Goal: Check status: Check status

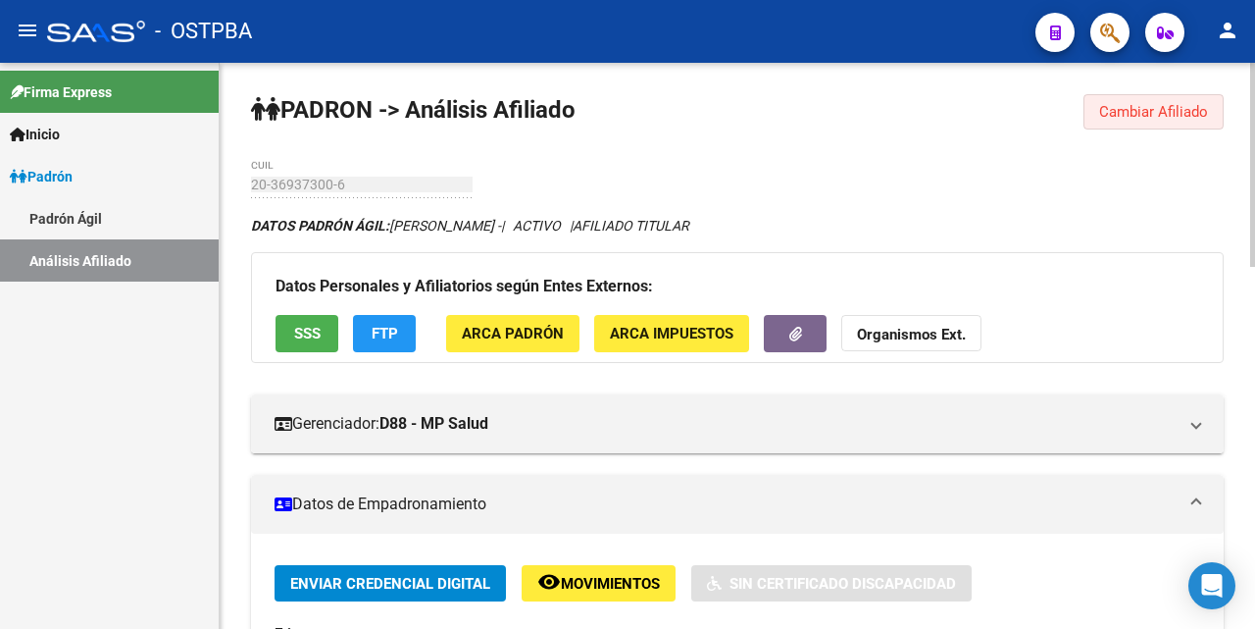
drag, startPoint x: 1145, startPoint y: 104, endPoint x: 1071, endPoint y: 115, distance: 75.3
click at [1143, 104] on span "Cambiar Afiliado" at bounding box center [1153, 112] width 109 height 18
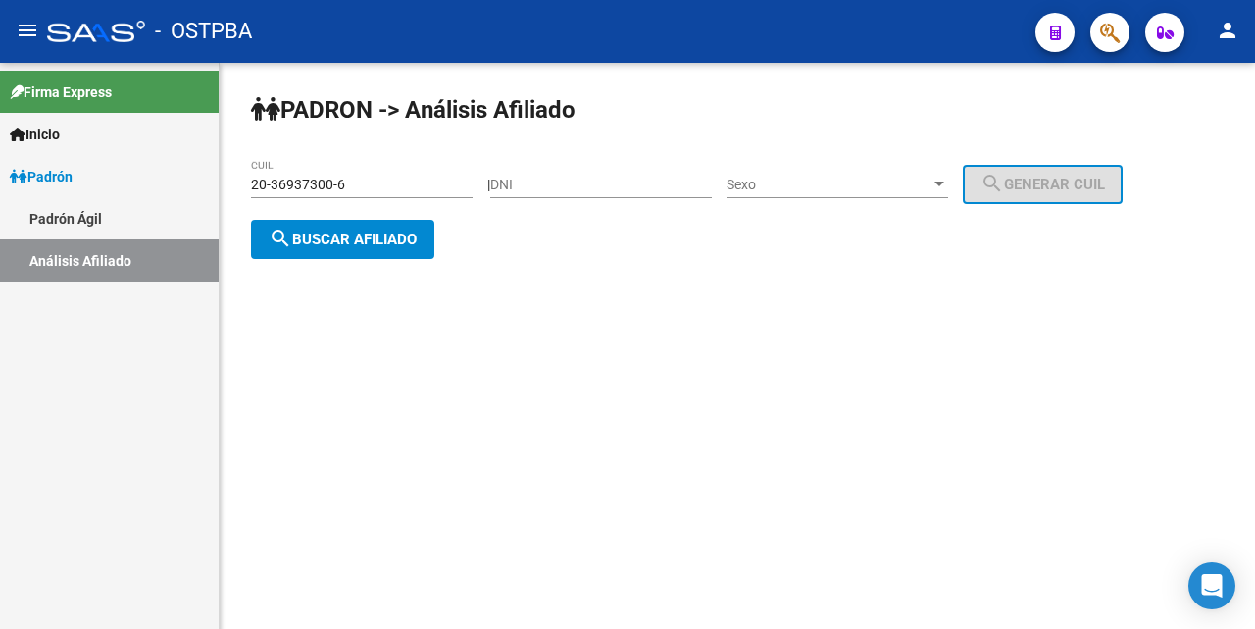
click at [417, 182] on input "20-36937300-6" at bounding box center [362, 185] width 222 height 17
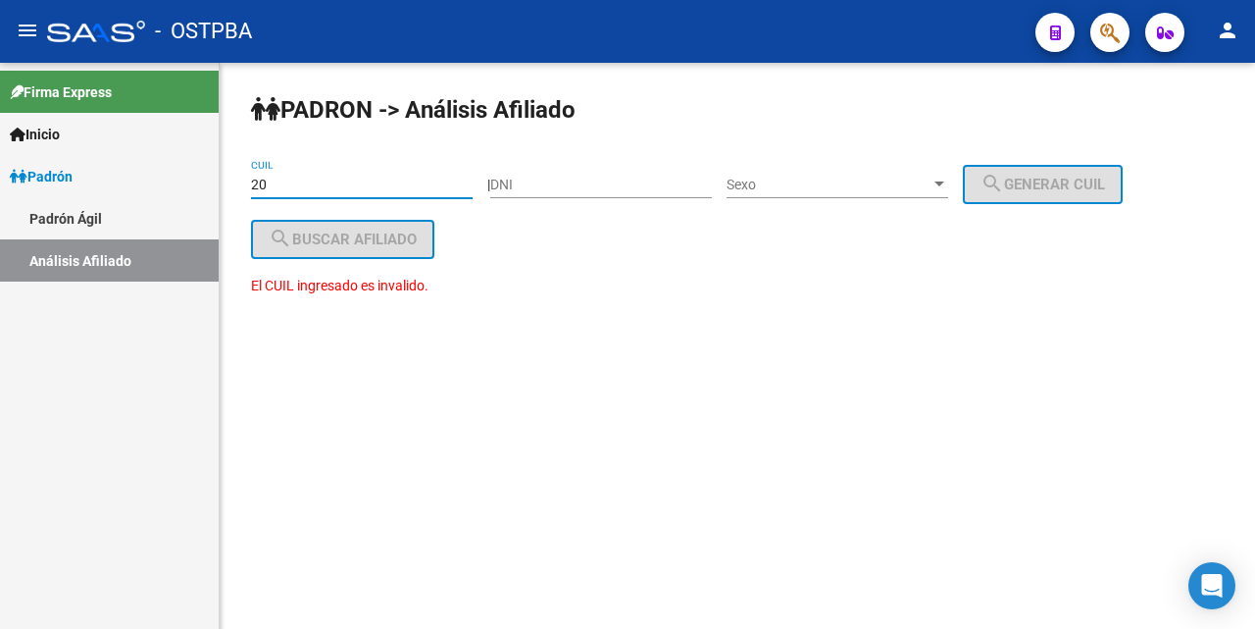
type input "2"
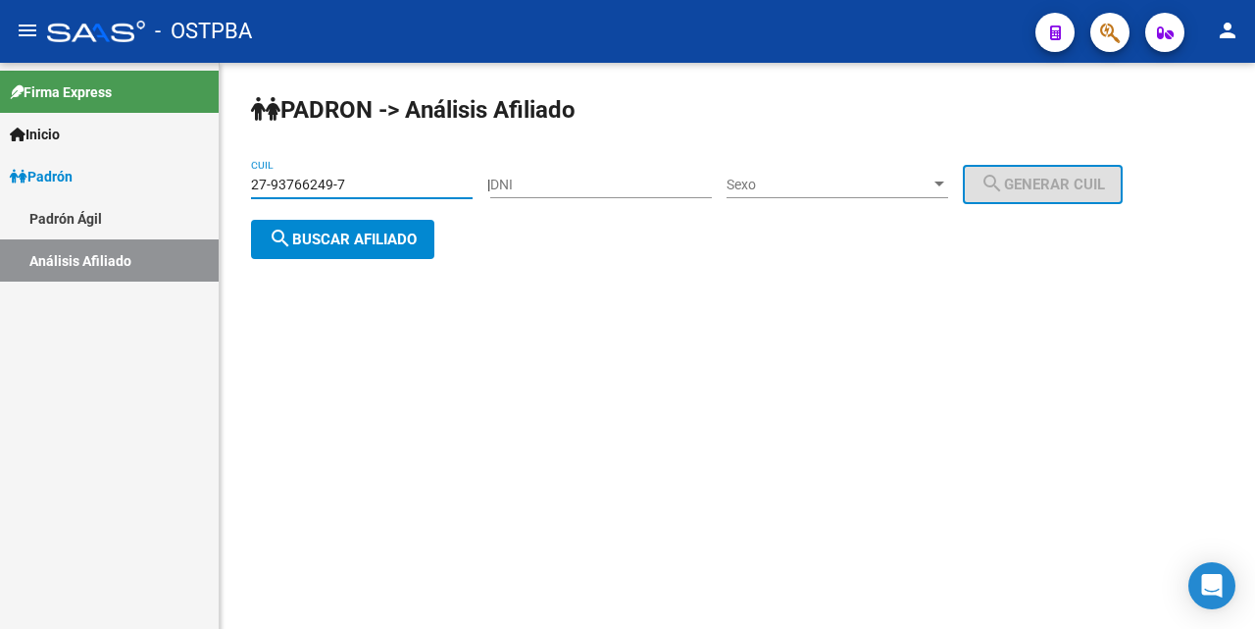
type input "27-93766249-7"
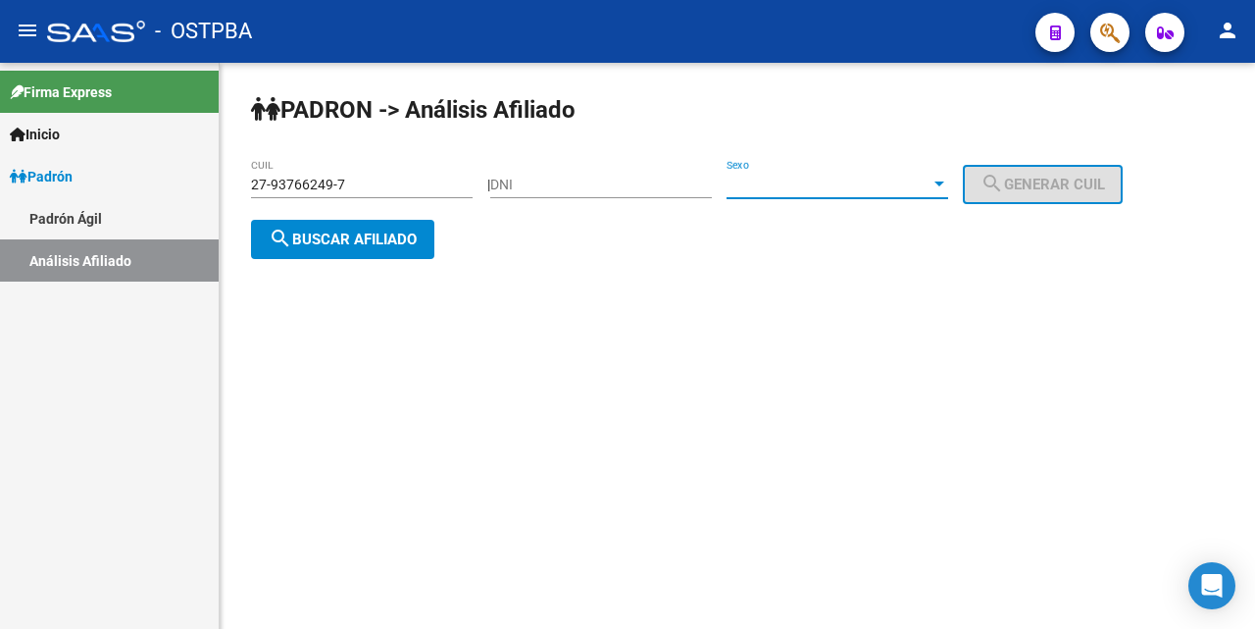
click at [948, 179] on div at bounding box center [940, 185] width 18 height 16
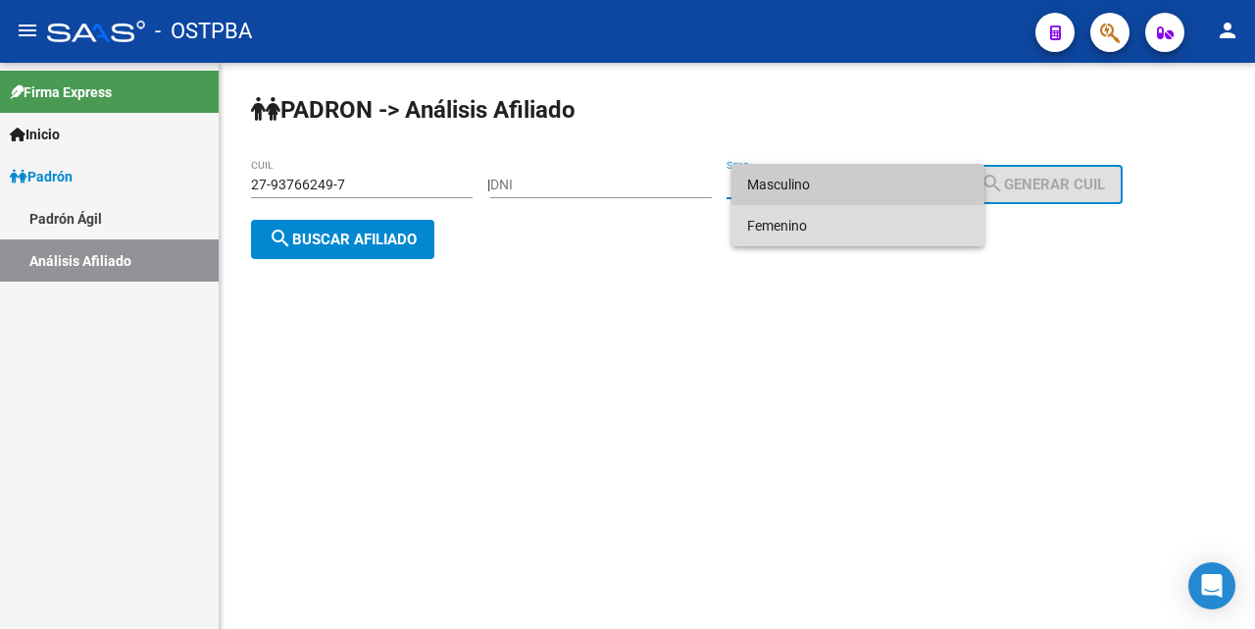
click at [880, 232] on span "Femenino" at bounding box center [858, 225] width 222 height 41
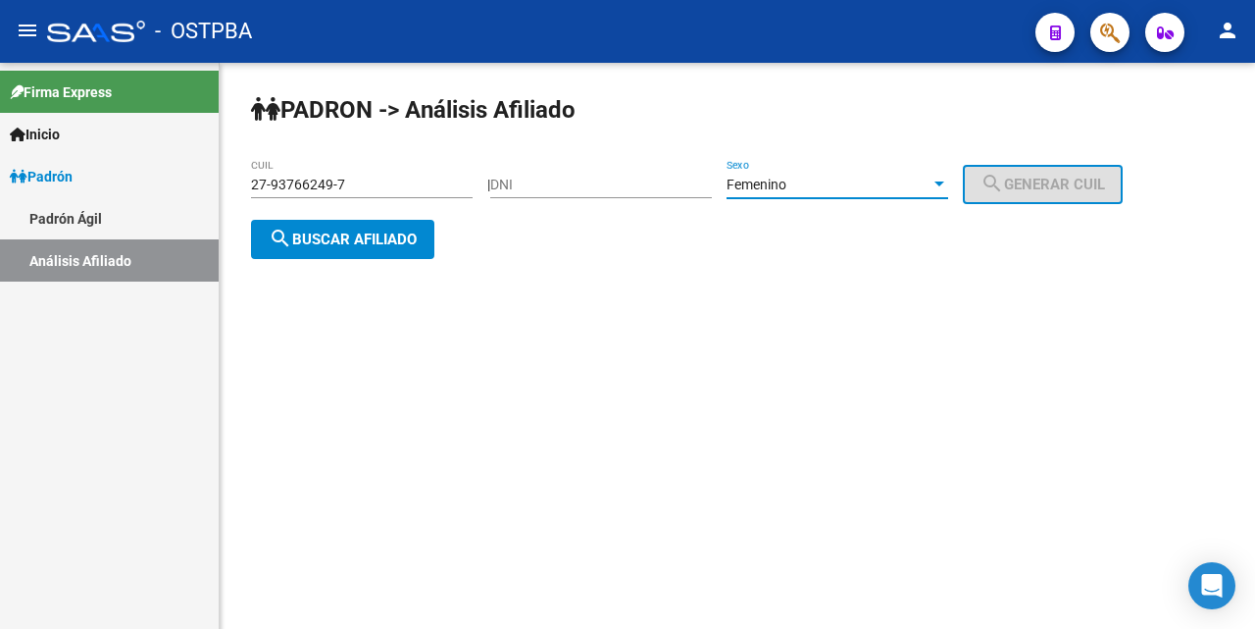
click at [386, 239] on span "search Buscar afiliado" at bounding box center [343, 239] width 148 height 18
